Goal: Information Seeking & Learning: Learn about a topic

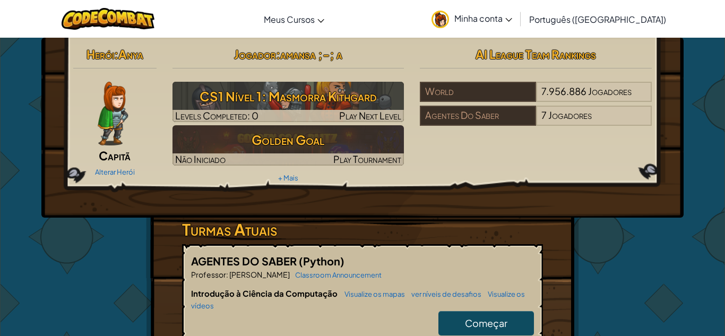
click at [512, 19] on span "Minha conta" at bounding box center [483, 18] width 58 height 11
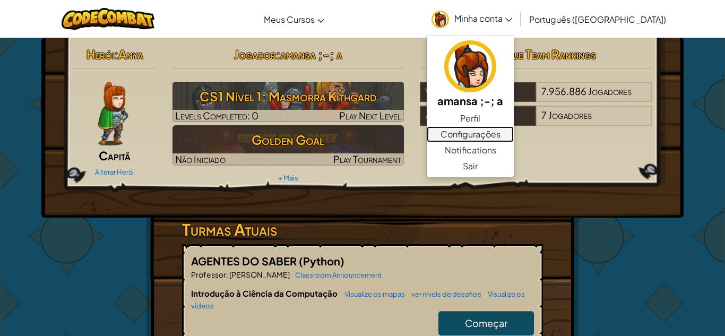
click at [514, 132] on link "Configurações" at bounding box center [470, 134] width 87 height 16
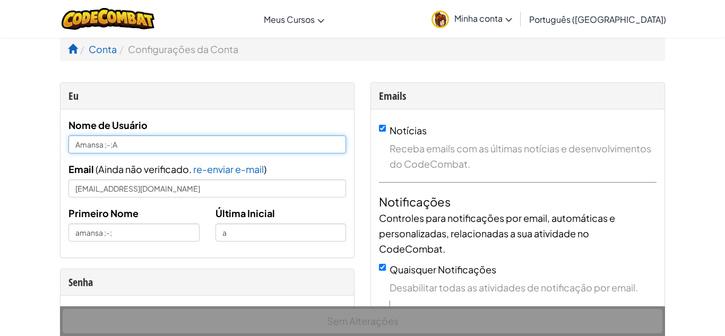
click at [215, 142] on input "Amansa ;-;A" at bounding box center [207, 144] width 278 height 18
type input "Amansa ;-;"
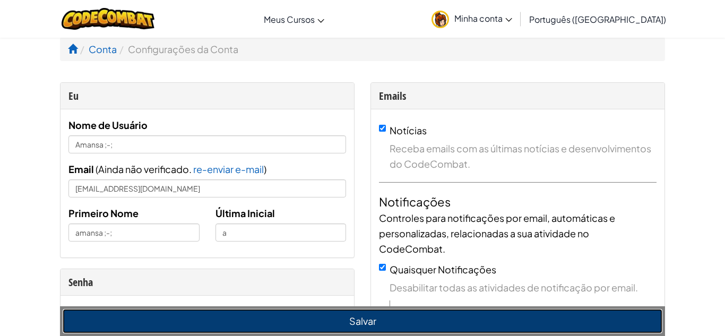
click at [186, 317] on button "Salvar" at bounding box center [363, 321] width 600 height 24
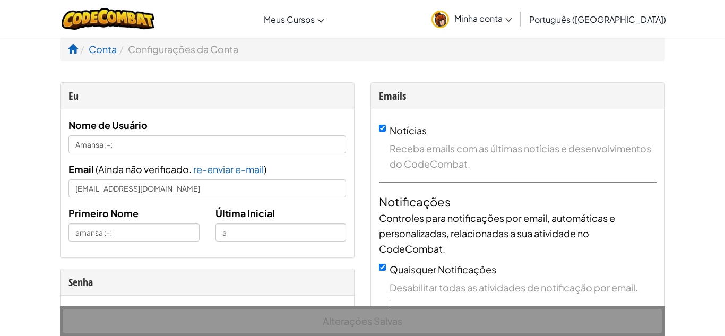
click at [517, 11] on link "Minha conta" at bounding box center [471, 18] width 91 height 33
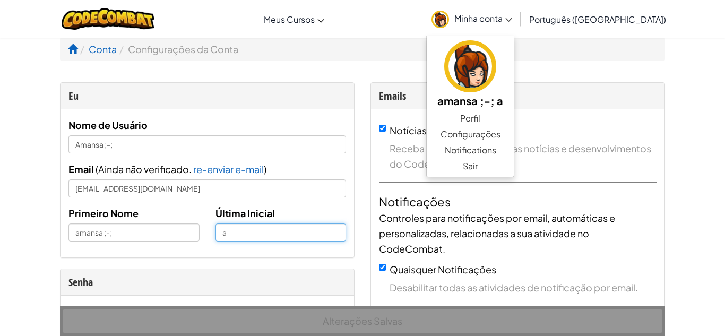
click at [276, 235] on input "a" at bounding box center [280, 232] width 131 height 18
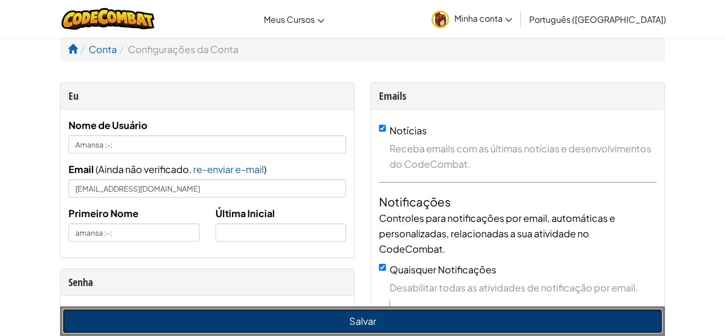
click at [192, 329] on button "Salvar" at bounding box center [363, 321] width 600 height 24
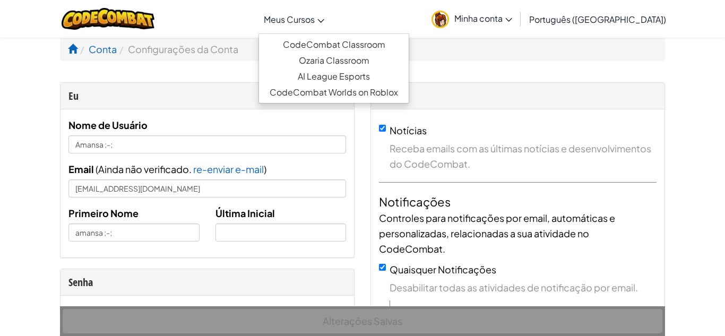
click at [330, 26] on link "Meus Cursos" at bounding box center [293, 19] width 71 height 29
click at [330, 24] on link "Meus Cursos" at bounding box center [293, 19] width 71 height 29
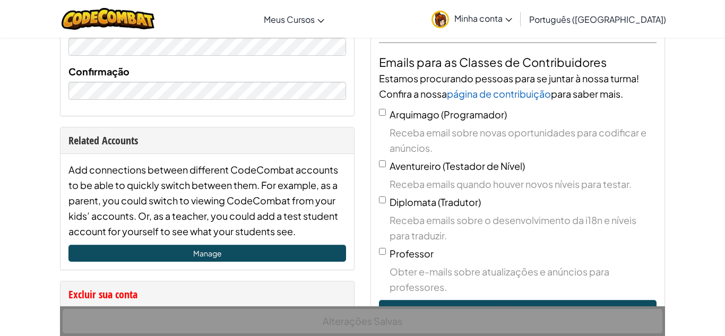
scroll to position [952, 0]
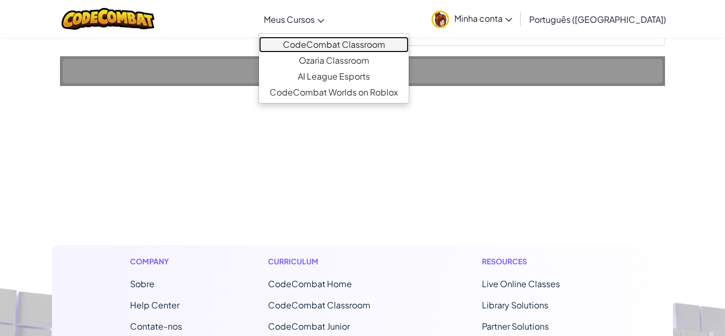
click at [349, 48] on link "CodeCombat Classroom" at bounding box center [334, 45] width 150 height 16
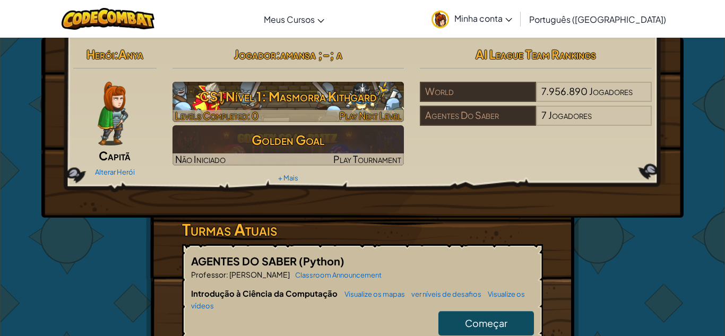
click at [346, 94] on h3 "CS1 Nível 1: Masmorra Kithgard" at bounding box center [288, 96] width 232 height 24
select select "pt-BR"
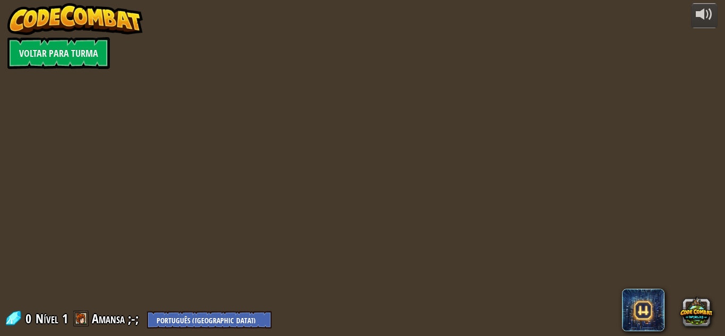
select select "pt-BR"
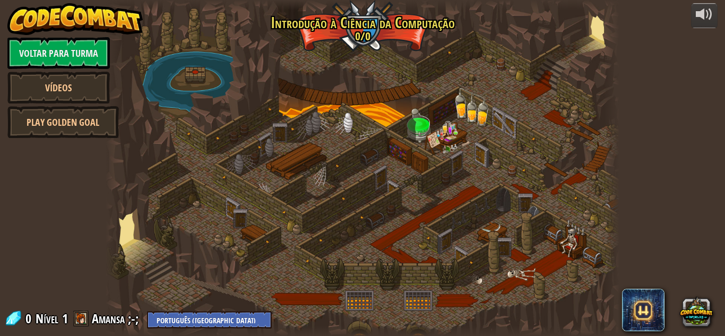
select select "pt-BR"
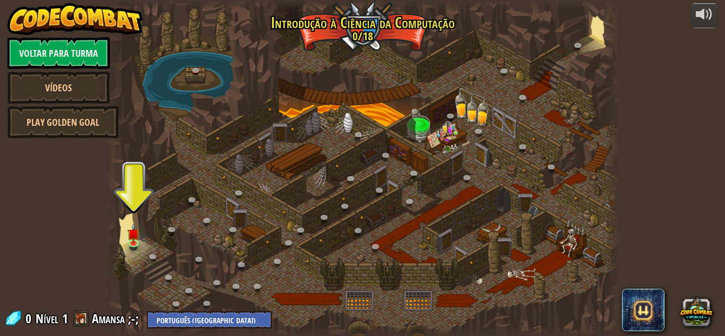
click at [346, 94] on div at bounding box center [363, 168] width 514 height 336
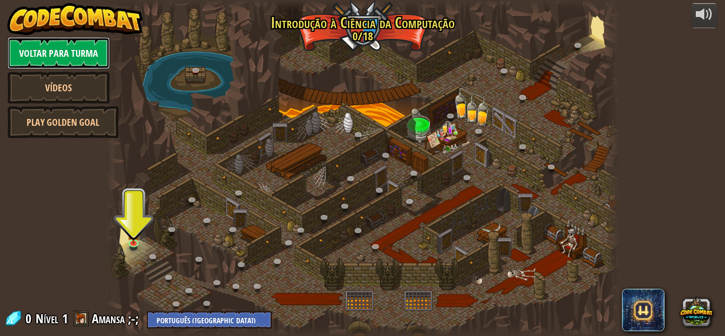
click at [24, 55] on link "Voltar para Turma" at bounding box center [58, 53] width 102 height 32
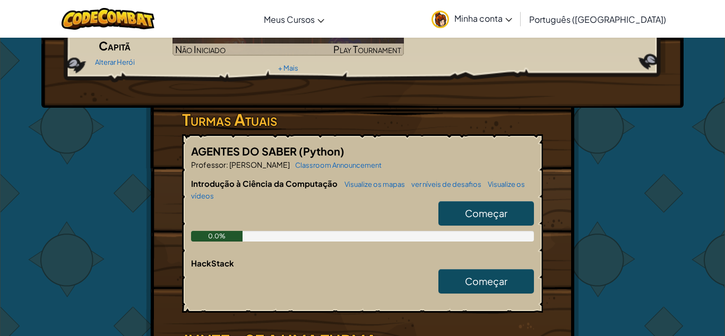
scroll to position [111, 0]
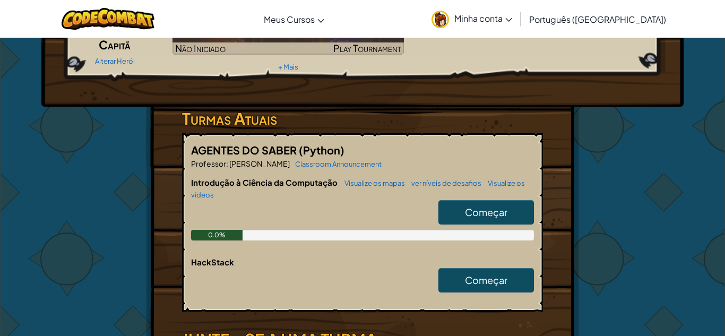
click at [477, 222] on link "Começar" at bounding box center [486, 212] width 96 height 24
select select "pt-BR"
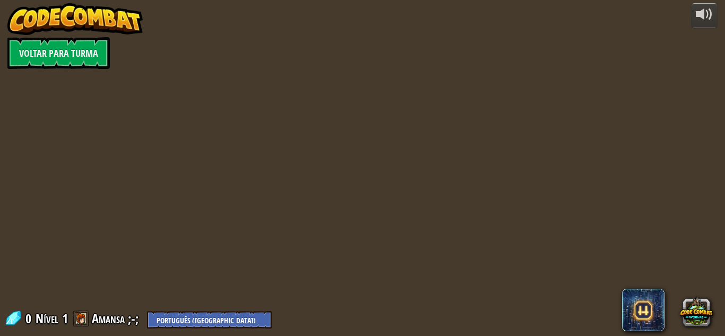
select select "pt-BR"
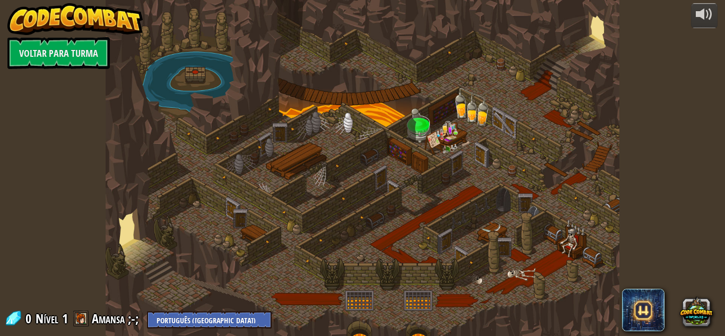
select select "pt-BR"
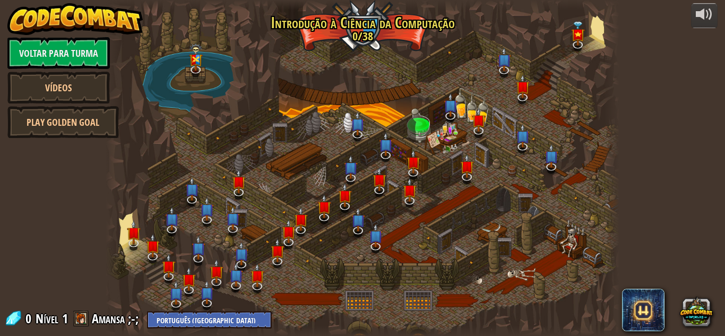
select select "pt-BR"
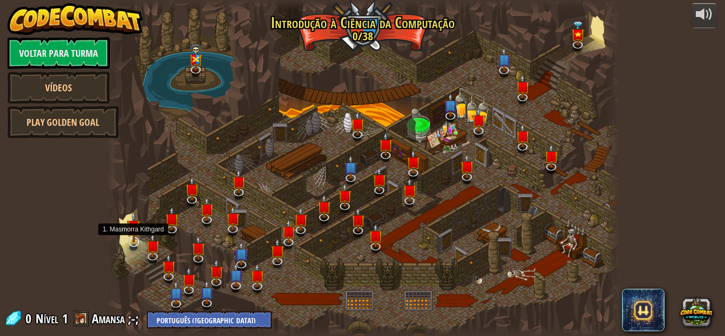
select select "pt-BR"
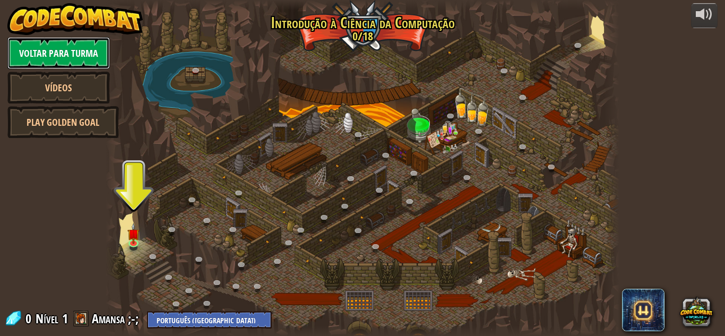
click at [65, 59] on link "Voltar para Turma" at bounding box center [58, 53] width 102 height 32
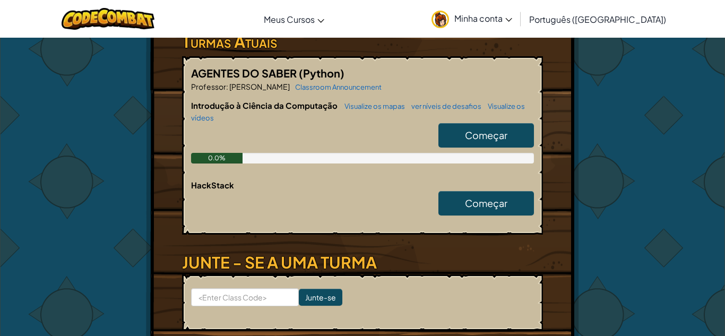
scroll to position [189, 0]
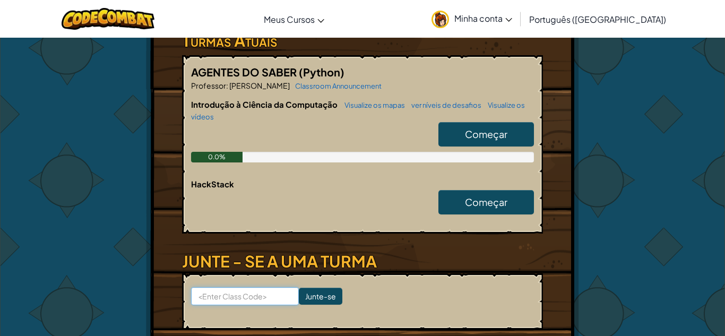
click at [242, 296] on input at bounding box center [245, 296] width 108 height 18
type input "SleepironFox"
click input "Junte-se" at bounding box center [321, 296] width 44 height 17
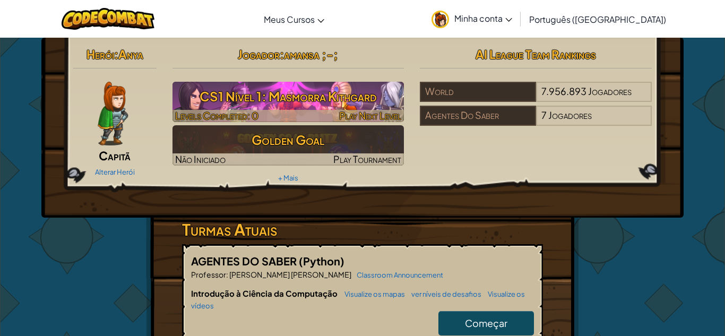
click at [301, 96] on h3 "CS1 Nível 1: Masmorra Kithgard" at bounding box center [288, 96] width 232 height 24
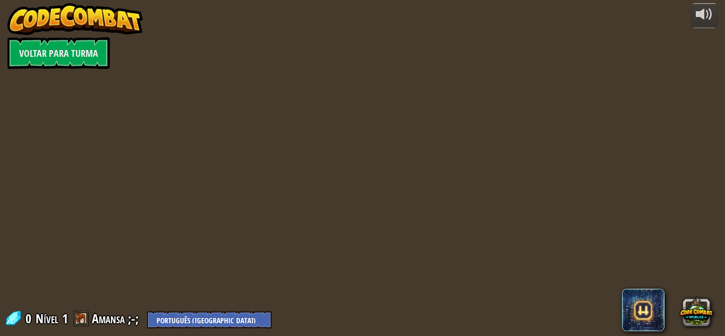
select select "pt-BR"
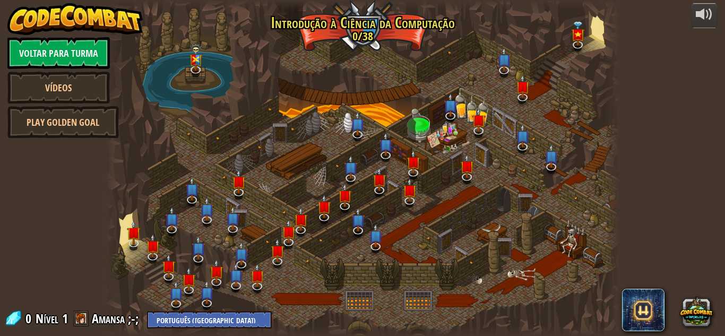
select select "pt-BR"
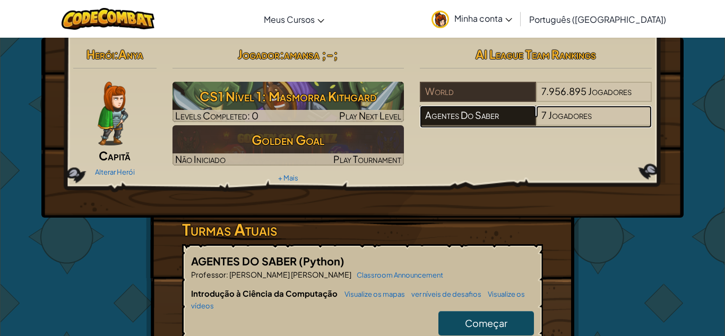
click at [517, 117] on div "Agentes Do Saber" at bounding box center [478, 116] width 116 height 20
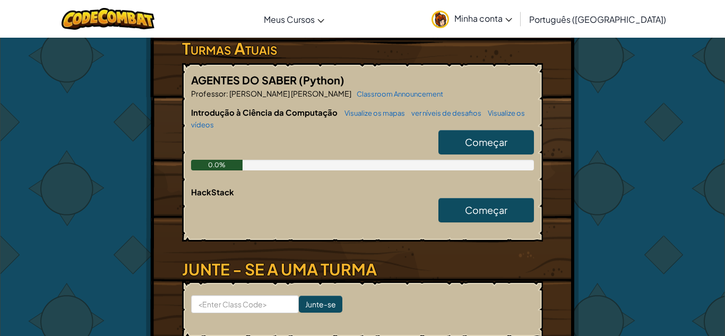
scroll to position [182, 0]
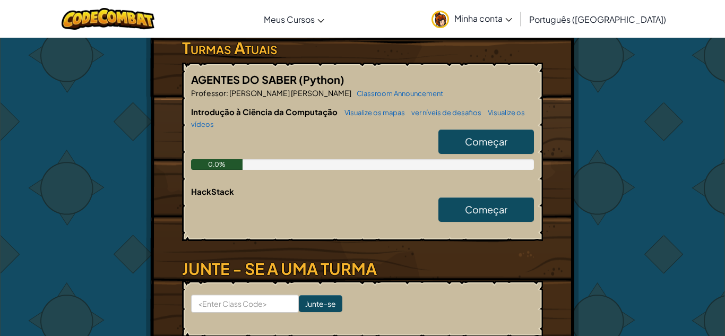
click at [235, 161] on div "0.0%" at bounding box center [216, 164] width 51 height 11
click at [484, 136] on span "Começar" at bounding box center [486, 141] width 42 height 12
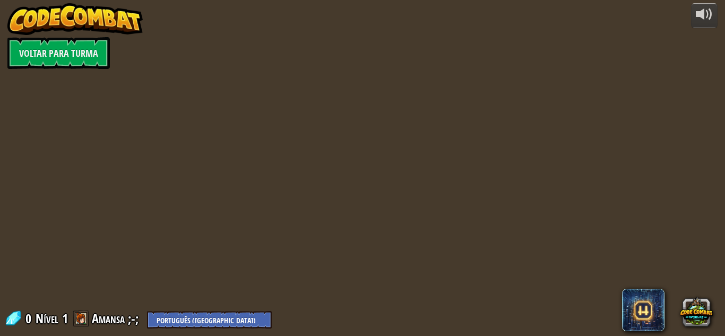
select select "pt-BR"
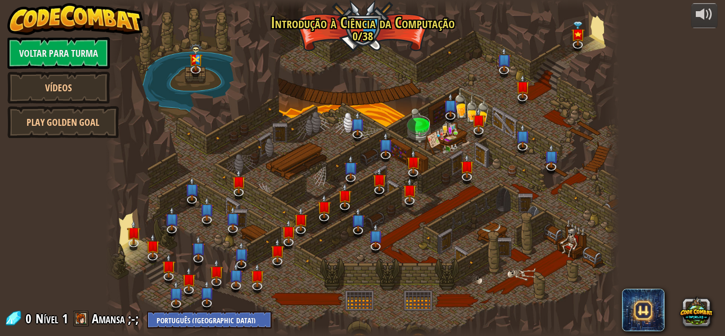
select select "pt-BR"
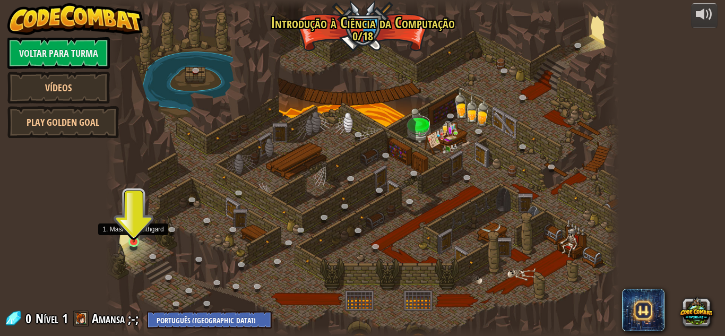
click at [138, 235] on img at bounding box center [134, 229] width 12 height 28
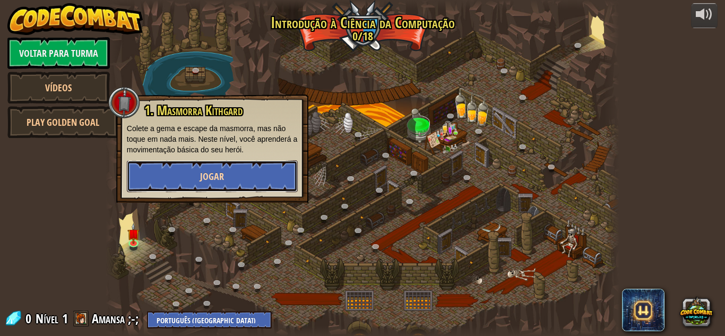
click at [202, 183] on span "Jogar" at bounding box center [212, 176] width 24 height 13
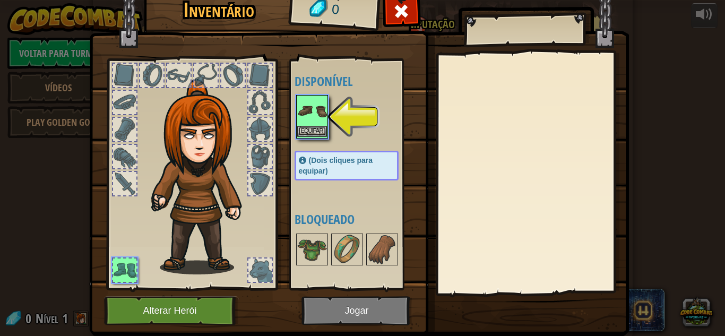
click at [301, 124] on img at bounding box center [312, 111] width 30 height 30
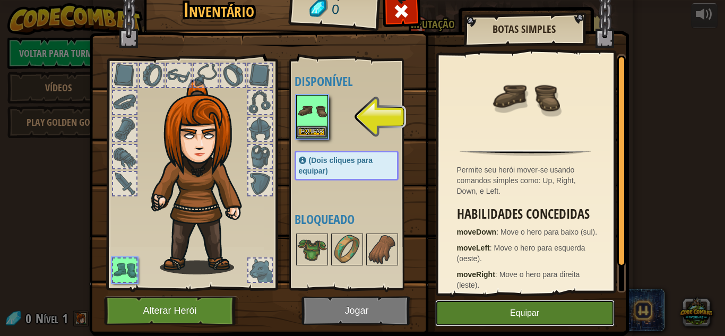
click at [542, 321] on button "Equipar" at bounding box center [524, 313] width 179 height 27
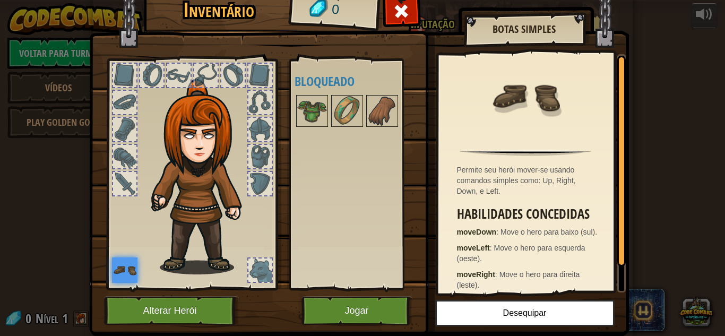
scroll to position [30, 0]
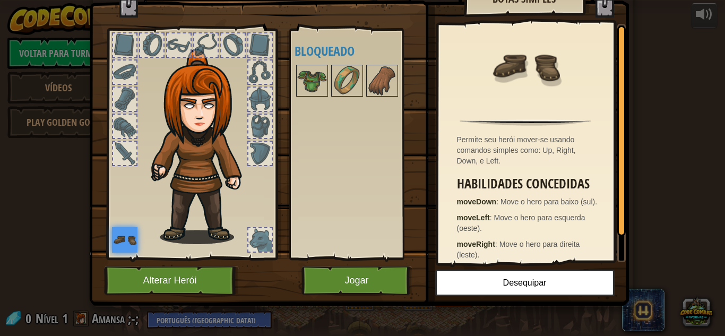
click at [318, 103] on div "Disponível Equipar (Dois cliques para equipar) Bloqueado" at bounding box center [357, 143] width 125 height 221
click at [309, 87] on img at bounding box center [312, 81] width 30 height 30
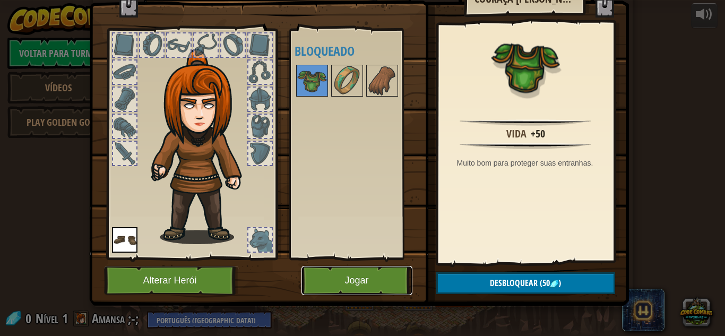
click at [334, 269] on button "Jogar" at bounding box center [356, 280] width 111 height 29
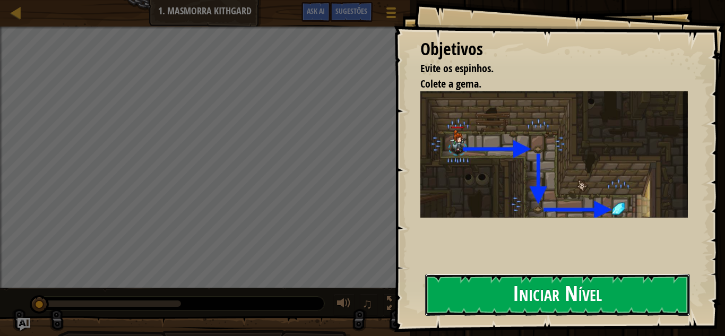
click at [472, 277] on button "Iniciar Nível" at bounding box center [557, 295] width 265 height 42
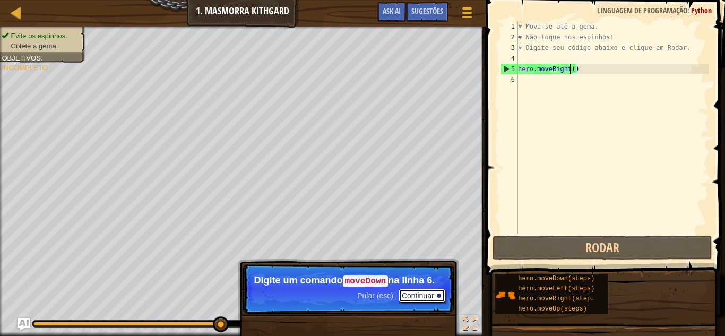
click at [429, 294] on button "Continuar" at bounding box center [422, 296] width 47 height 14
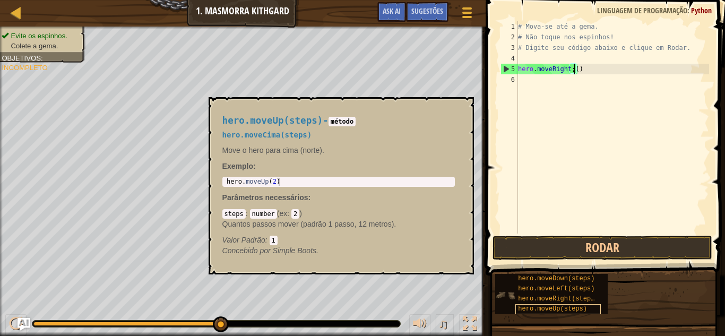
scroll to position [5, 8]
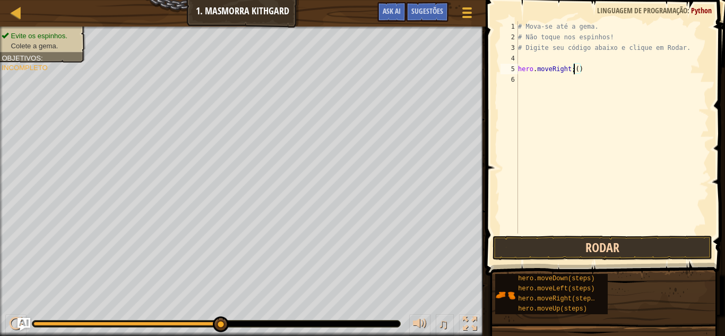
type textarea "hero.moveRight;()"
click at [611, 242] on button "Rodar" at bounding box center [603, 248] width 220 height 24
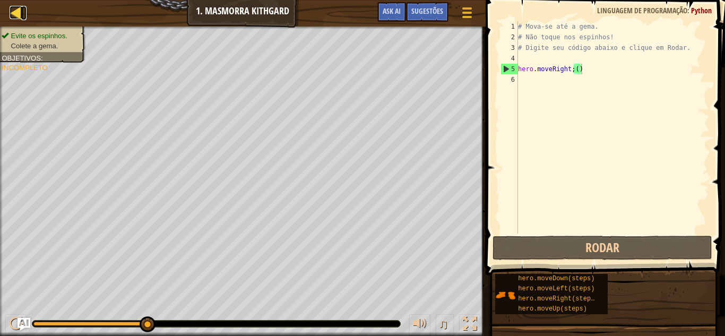
click at [18, 6] on div at bounding box center [16, 12] width 13 height 13
select select "pt-BR"
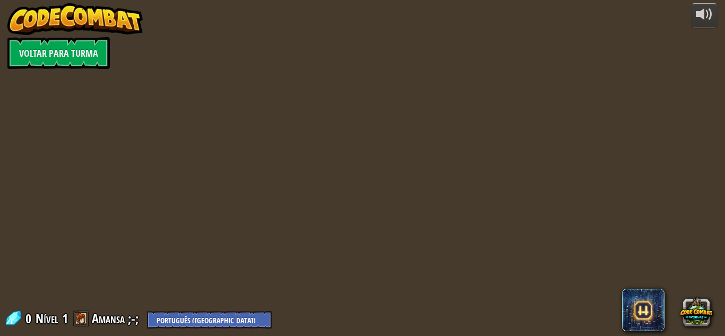
select select "pt-BR"
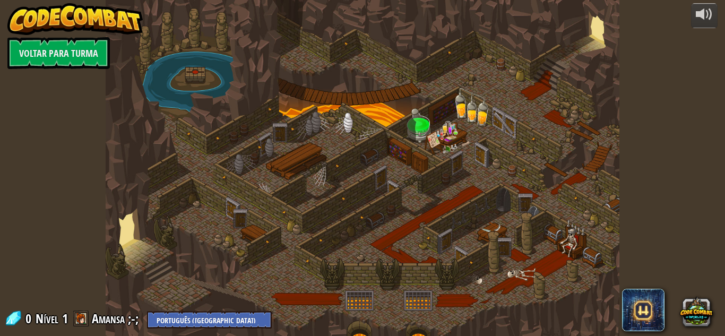
select select "pt-BR"
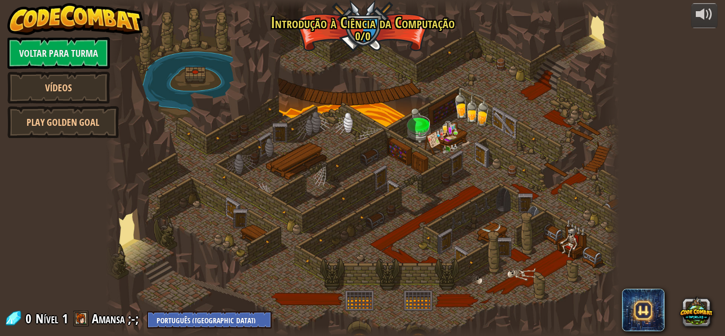
select select "pt-BR"
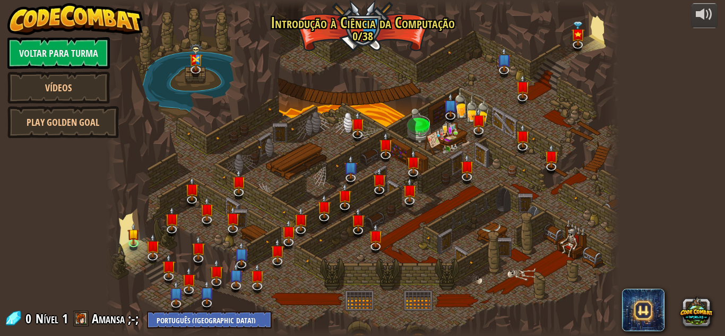
select select "pt-BR"
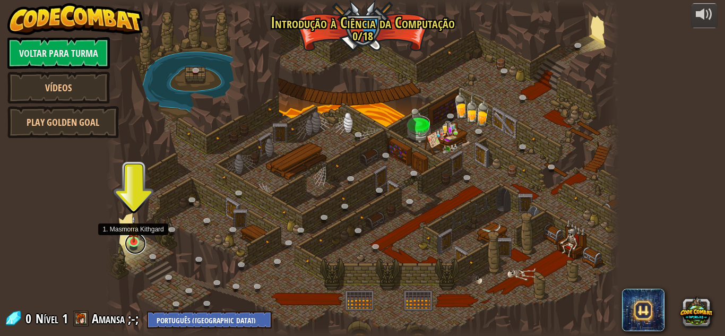
click at [126, 242] on link at bounding box center [135, 243] width 21 height 21
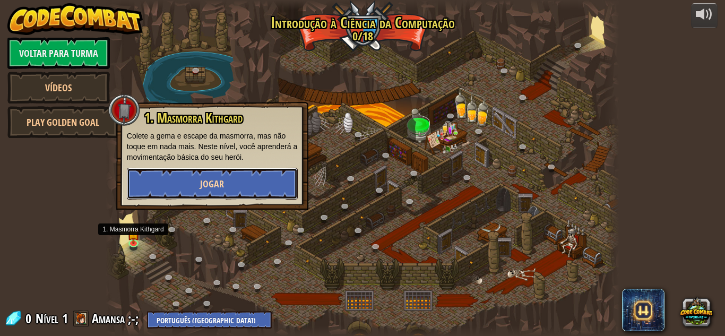
click at [170, 182] on button "Jogar" at bounding box center [212, 184] width 171 height 32
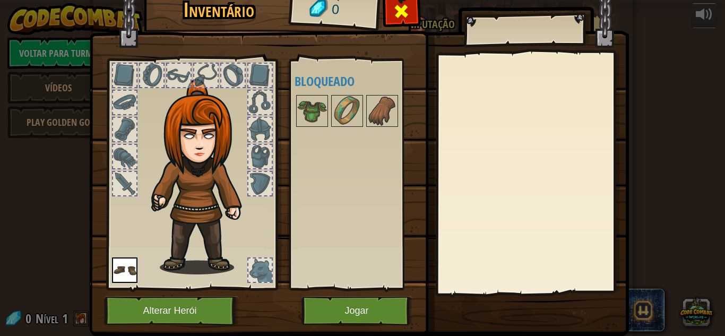
click at [405, 15] on span at bounding box center [401, 11] width 17 height 17
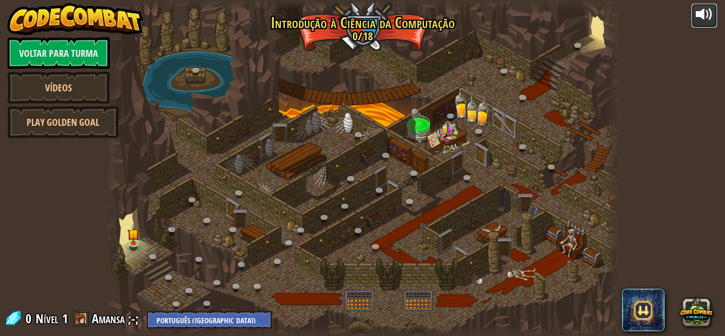
click at [714, 20] on button at bounding box center [704, 15] width 27 height 25
click at [86, 250] on div "powered by Voltar para Turma Vídeos Play Golden Goal 25. Portões de Kithgard (B…" at bounding box center [362, 168] width 725 height 336
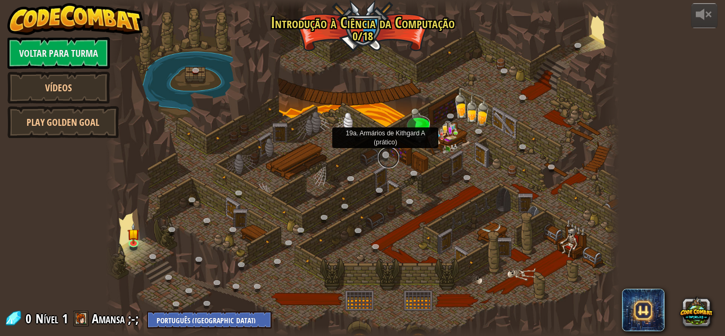
click at [393, 151] on link at bounding box center [388, 157] width 21 height 21
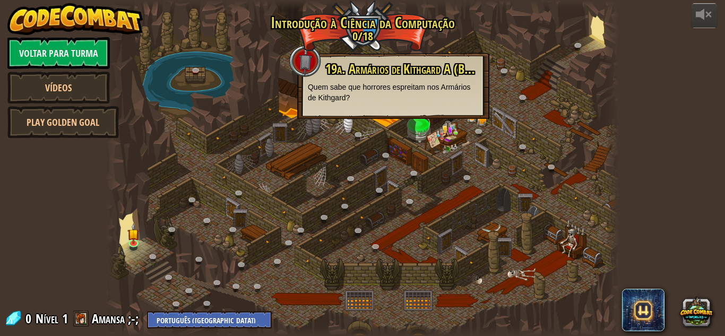
click at [416, 137] on div at bounding box center [363, 168] width 514 height 336
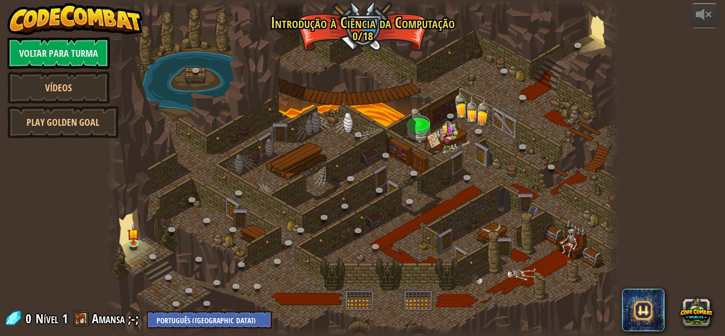
click at [416, 137] on div at bounding box center [363, 168] width 514 height 336
click at [135, 246] on link at bounding box center [135, 243] width 21 height 21
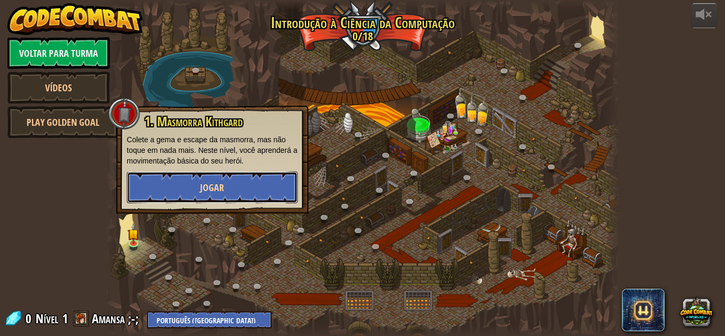
click at [214, 183] on span "Jogar" at bounding box center [212, 187] width 24 height 13
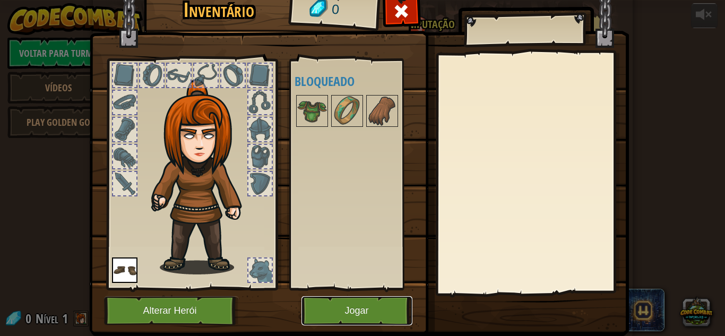
click at [353, 312] on button "Jogar" at bounding box center [356, 310] width 111 height 29
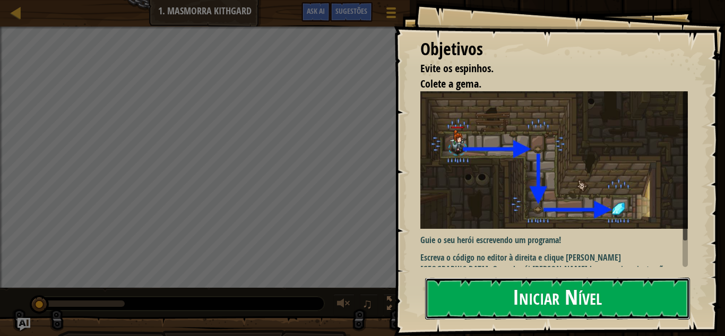
click at [484, 288] on button "Iniciar Nível" at bounding box center [557, 299] width 265 height 42
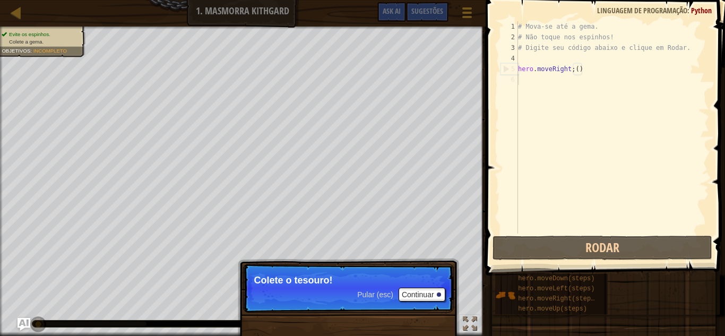
click at [271, 279] on p "Colete o tesouro!" at bounding box center [348, 280] width 188 height 11
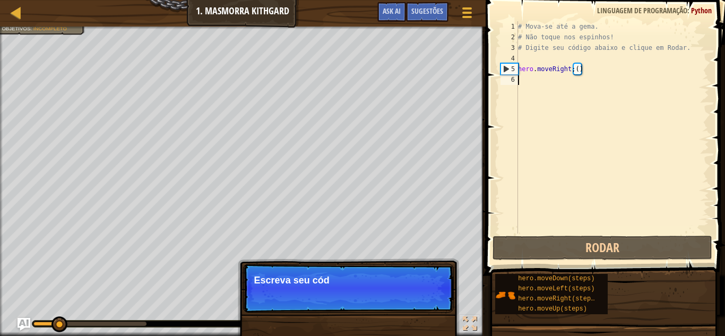
click at [421, 291] on p "Pular (esc) Continuar Escreva seu cód" at bounding box center [348, 288] width 211 height 49
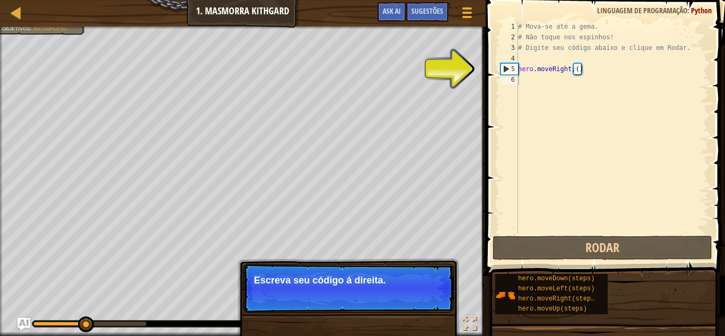
click at [421, 291] on button "Continuar" at bounding box center [422, 295] width 47 height 14
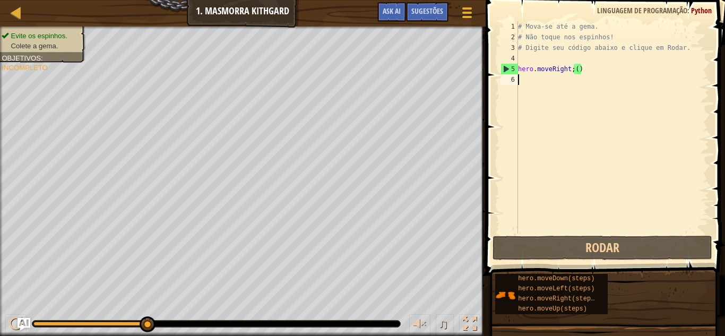
type textarea "hero.moveRight;()"
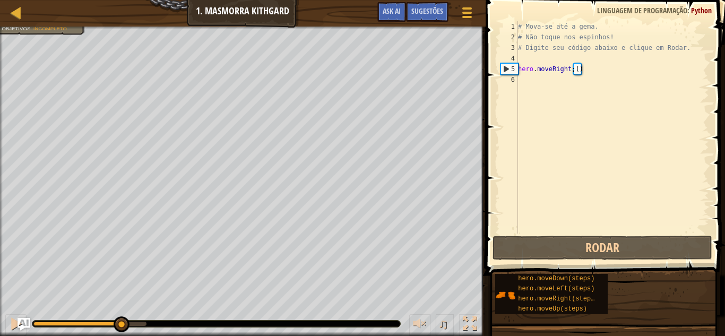
drag, startPoint x: 144, startPoint y: 321, endPoint x: 117, endPoint y: 313, distance: 28.6
click at [117, 313] on div "♫" at bounding box center [243, 321] width 486 height 32
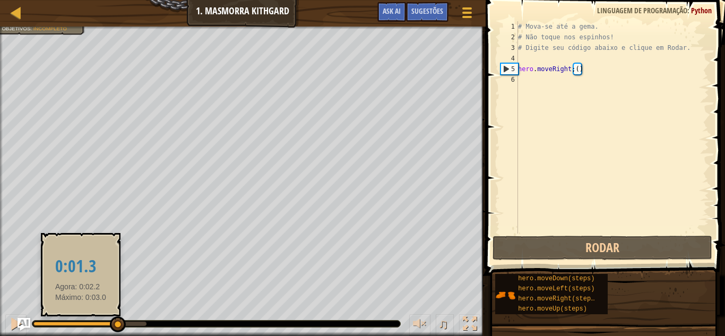
drag, startPoint x: 117, startPoint y: 315, endPoint x: 79, endPoint y: 319, distance: 38.4
click at [79, 319] on div "♫" at bounding box center [243, 321] width 486 height 32
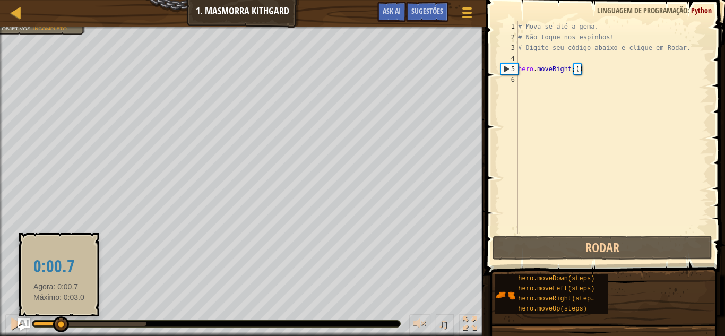
drag, startPoint x: 124, startPoint y: 319, endPoint x: 57, endPoint y: 318, distance: 66.9
click at [57, 318] on div at bounding box center [61, 324] width 16 height 16
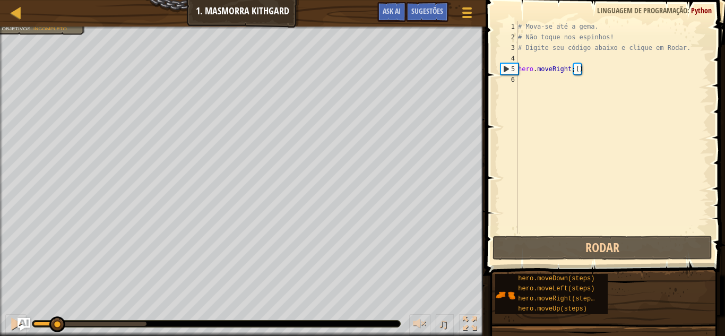
scroll to position [5, 1]
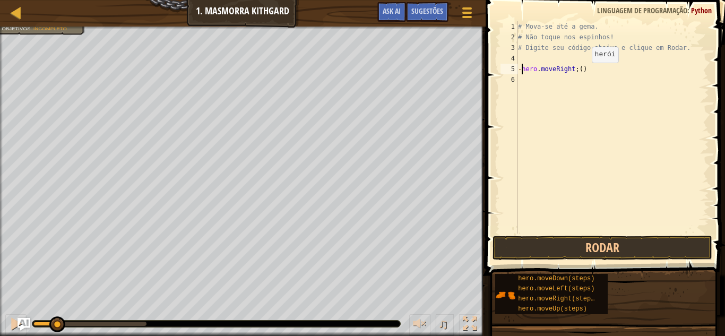
type textarea "hero.moveRight;()"
